Goal: Information Seeking & Learning: Compare options

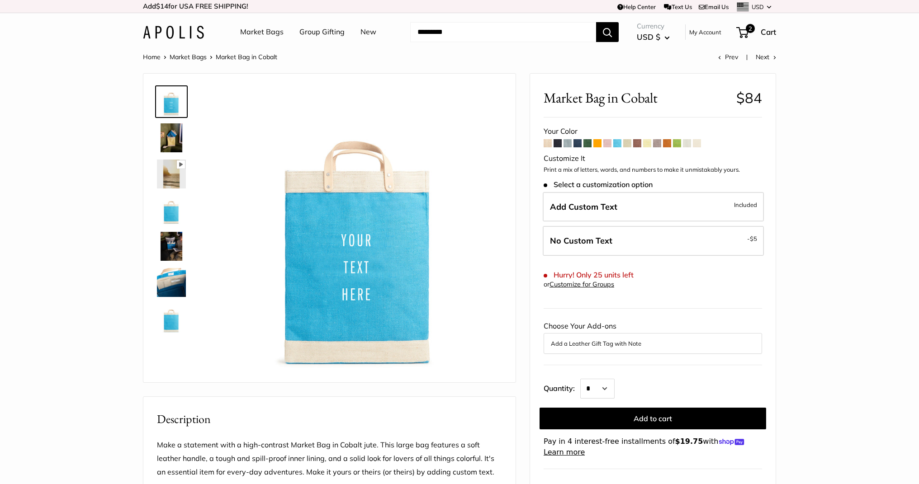
drag, startPoint x: 0, startPoint y: 0, endPoint x: 193, endPoint y: 33, distance: 195.5
click at [193, 33] on img at bounding box center [173, 32] width 61 height 13
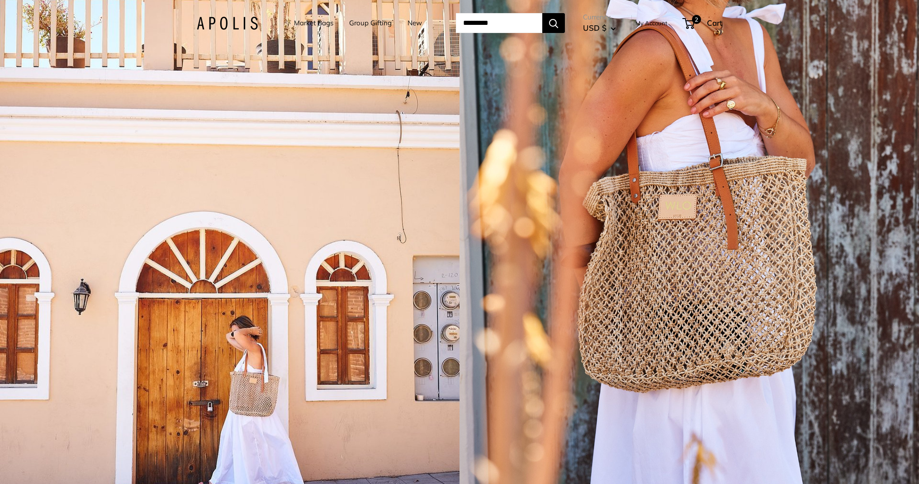
click at [416, 236] on div "1 / 5" at bounding box center [229, 242] width 459 height 484
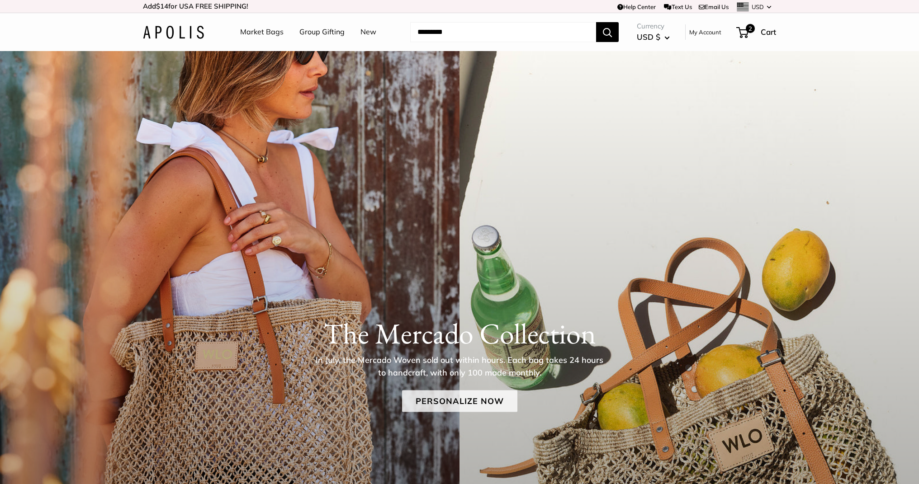
click at [422, 409] on link "Personalize Now" at bounding box center [459, 402] width 115 height 22
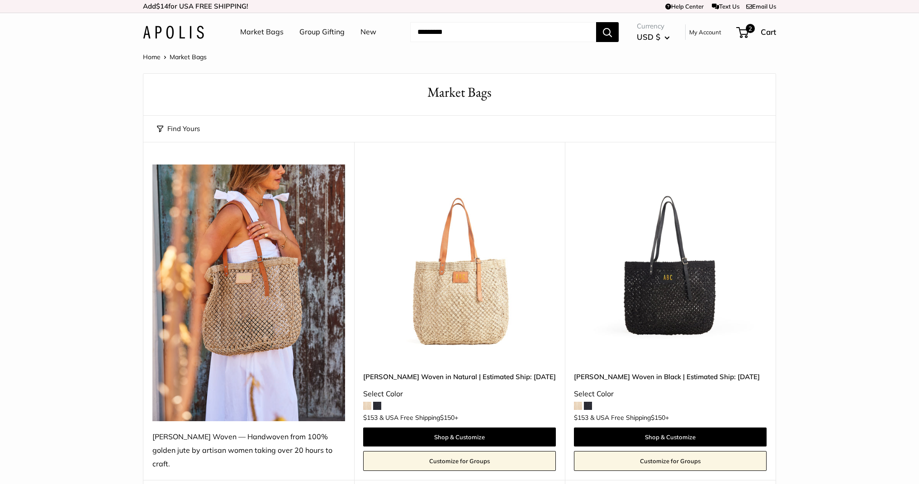
click at [0, 0] on img at bounding box center [0, 0] width 0 height 0
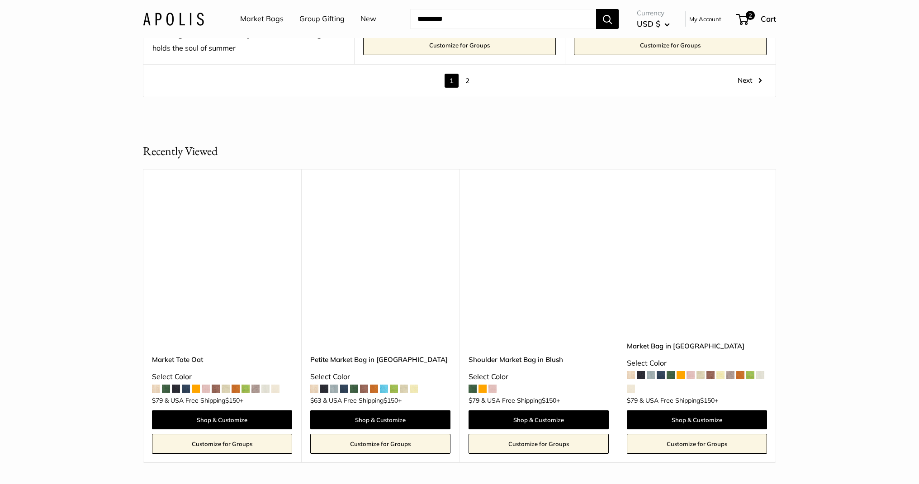
scroll to position [5387, 0]
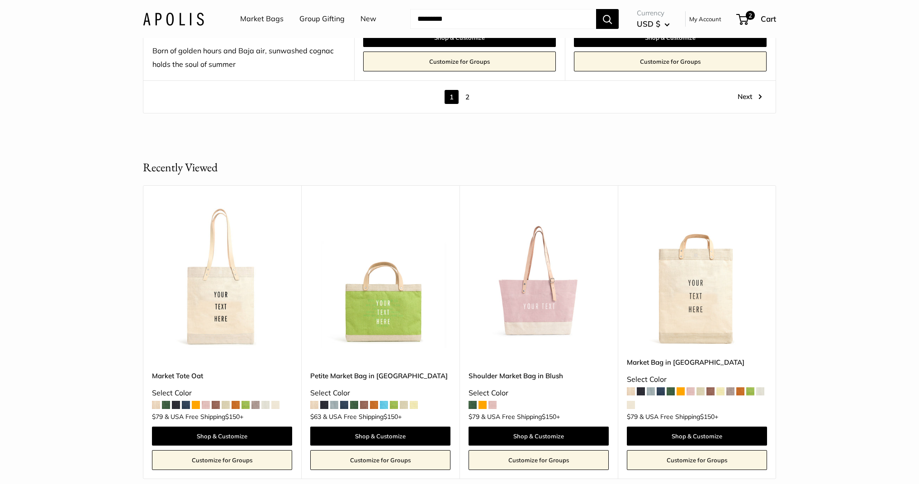
click at [755, 90] on link "Next" at bounding box center [750, 97] width 24 height 14
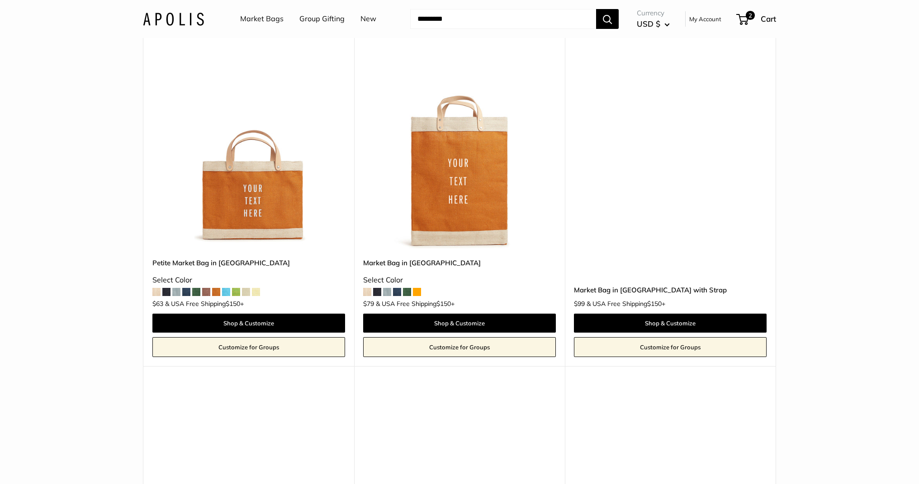
scroll to position [24, 0]
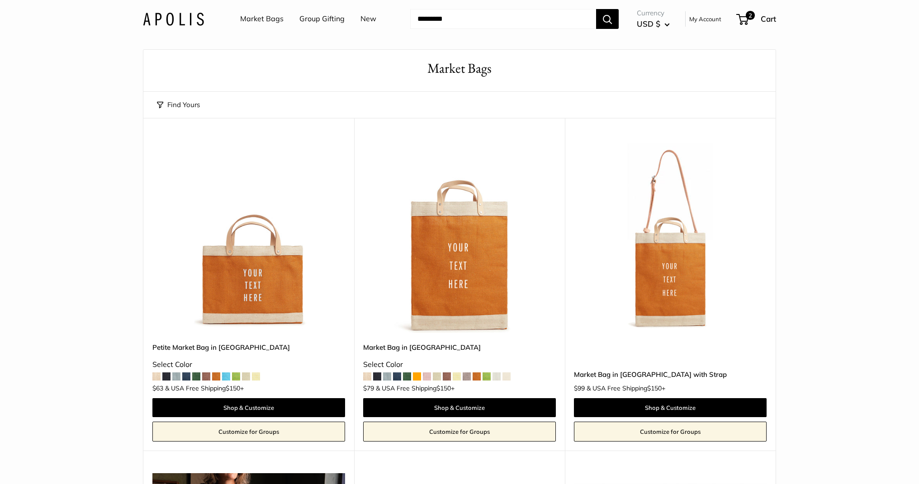
click at [199, 16] on img at bounding box center [173, 18] width 61 height 13
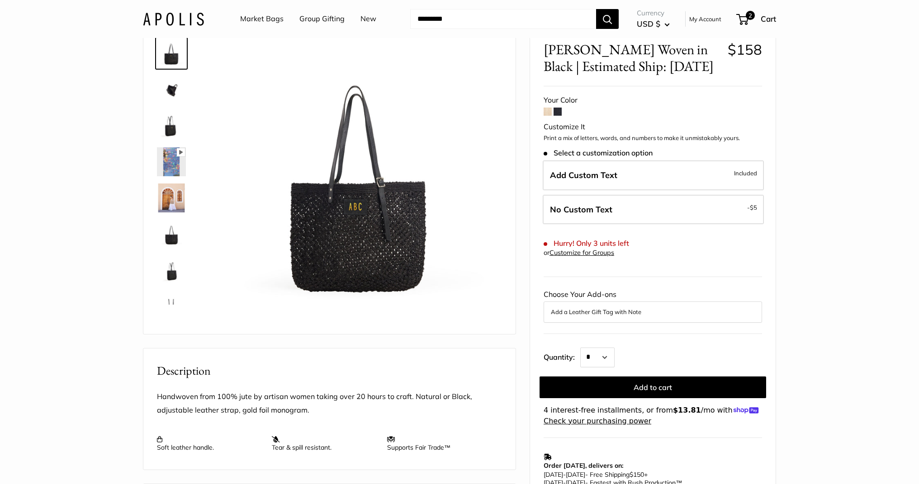
scroll to position [59, 0]
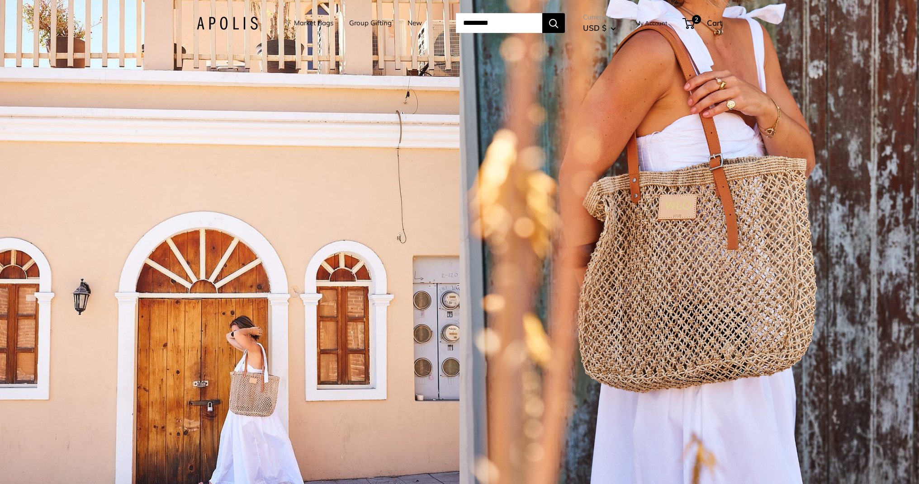
click at [309, 25] on link "Market Bags" at bounding box center [313, 23] width 39 height 13
